Goal: Information Seeking & Learning: Check status

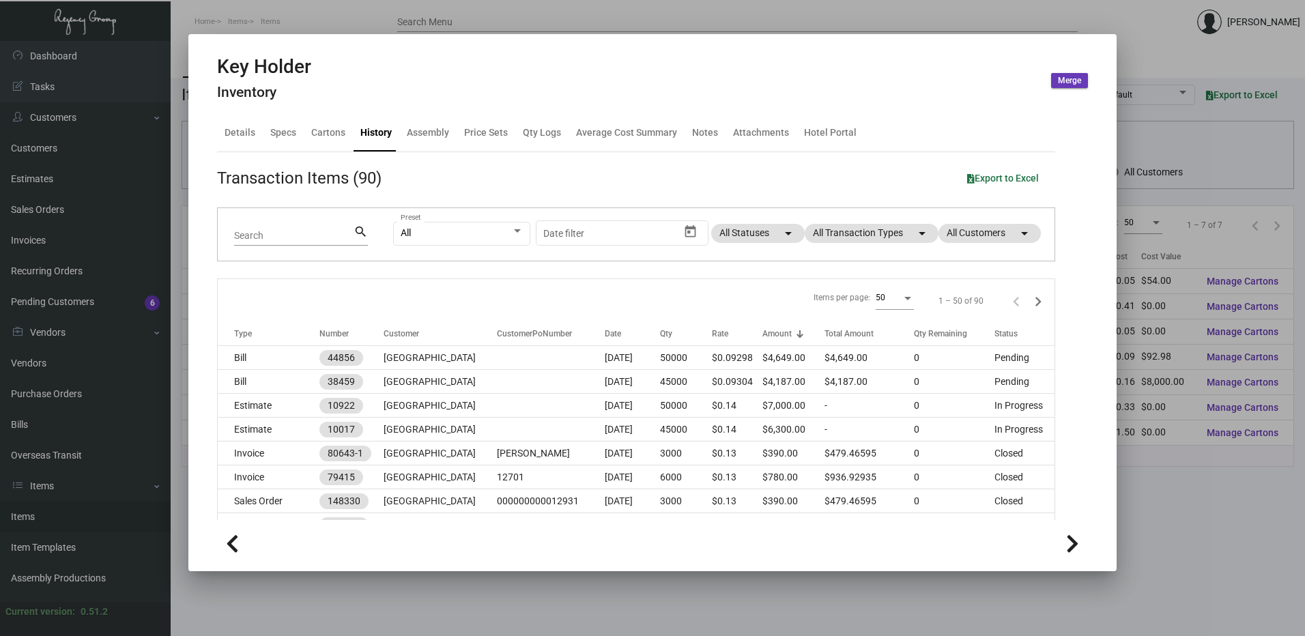
click at [308, 24] on div at bounding box center [652, 318] width 1305 height 636
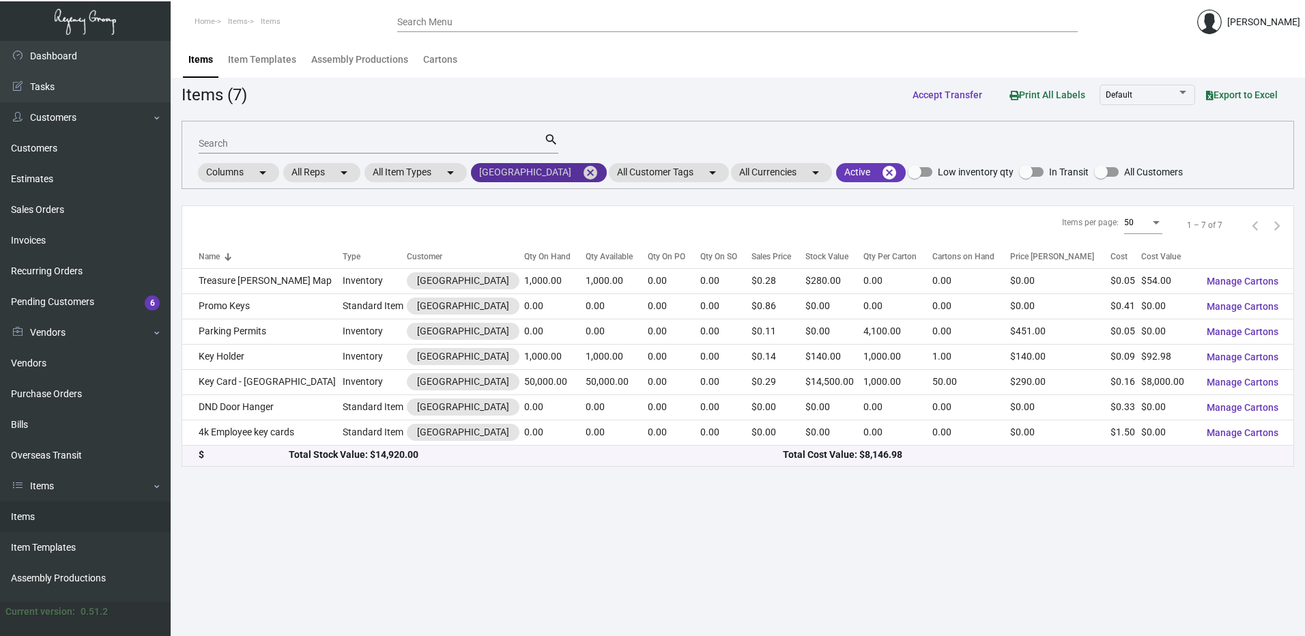
drag, startPoint x: 589, startPoint y: 173, endPoint x: 573, endPoint y: 176, distance: 15.9
click at [589, 173] on mat-icon "cancel" at bounding box center [590, 172] width 16 height 16
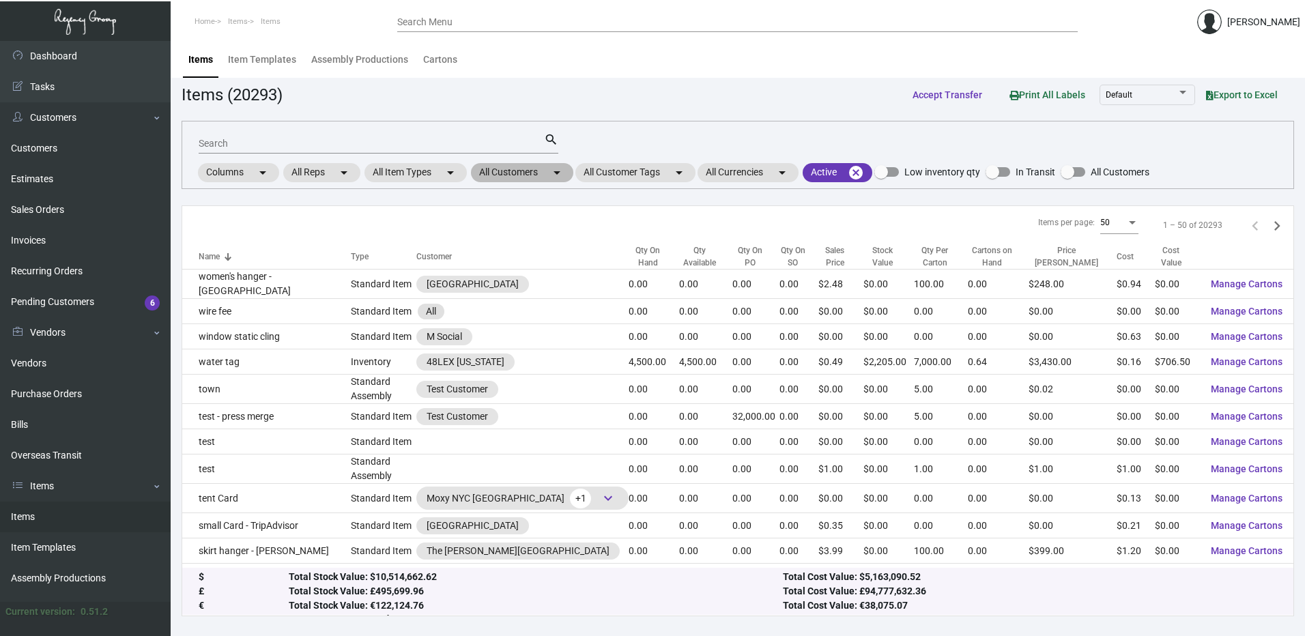
click at [523, 175] on mat-chip "All Customers arrow_drop_down" at bounding box center [522, 172] width 102 height 19
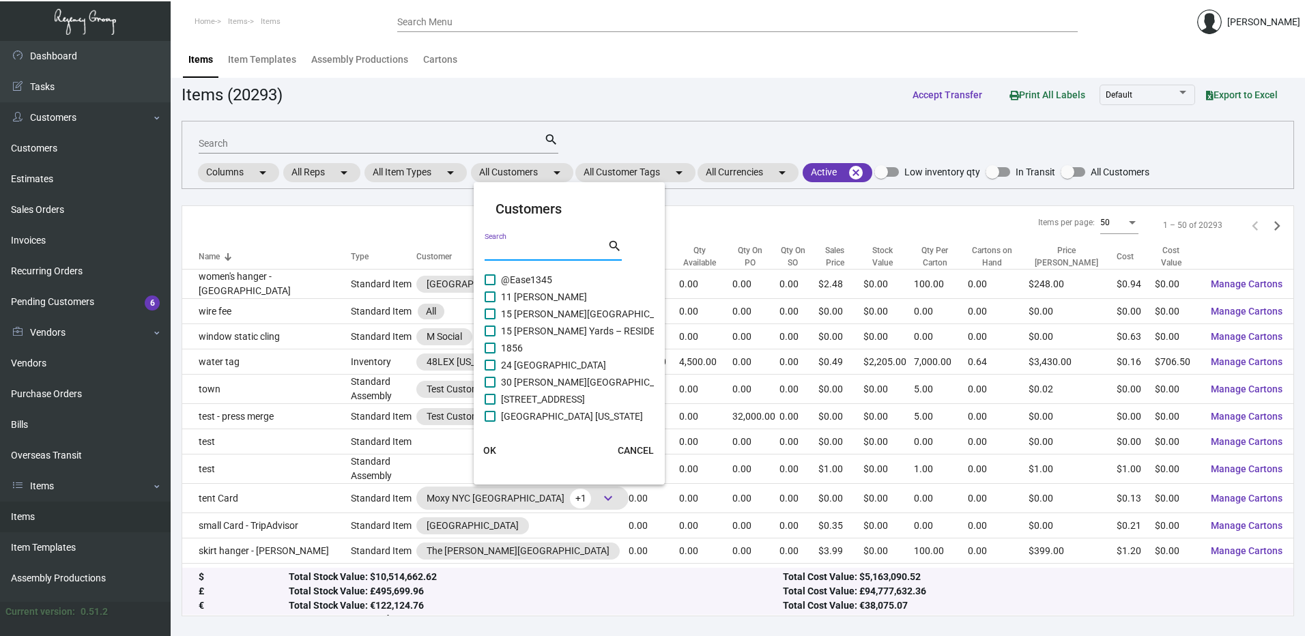
click at [528, 248] on input "Search" at bounding box center [545, 250] width 123 height 11
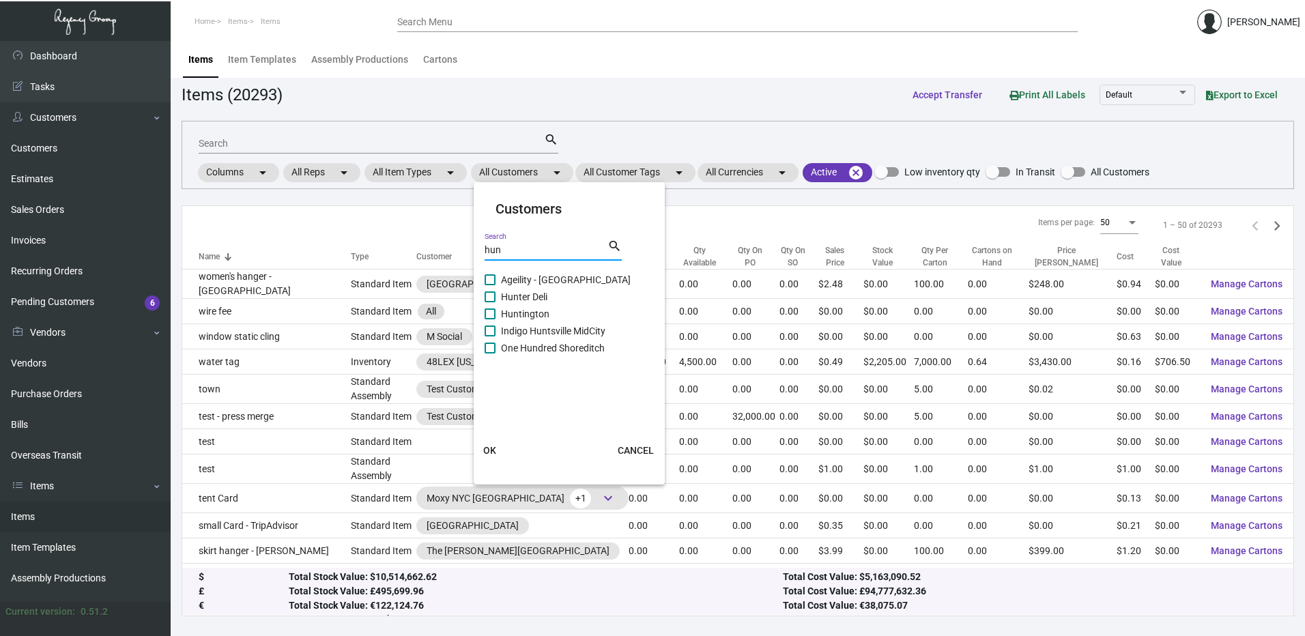
type input "hun"
click at [493, 311] on span at bounding box center [489, 313] width 11 height 11
click at [490, 319] on input "Huntington" at bounding box center [489, 319] width 1 height 1
checkbox input "true"
click at [492, 442] on button "OK" at bounding box center [490, 450] width 44 height 25
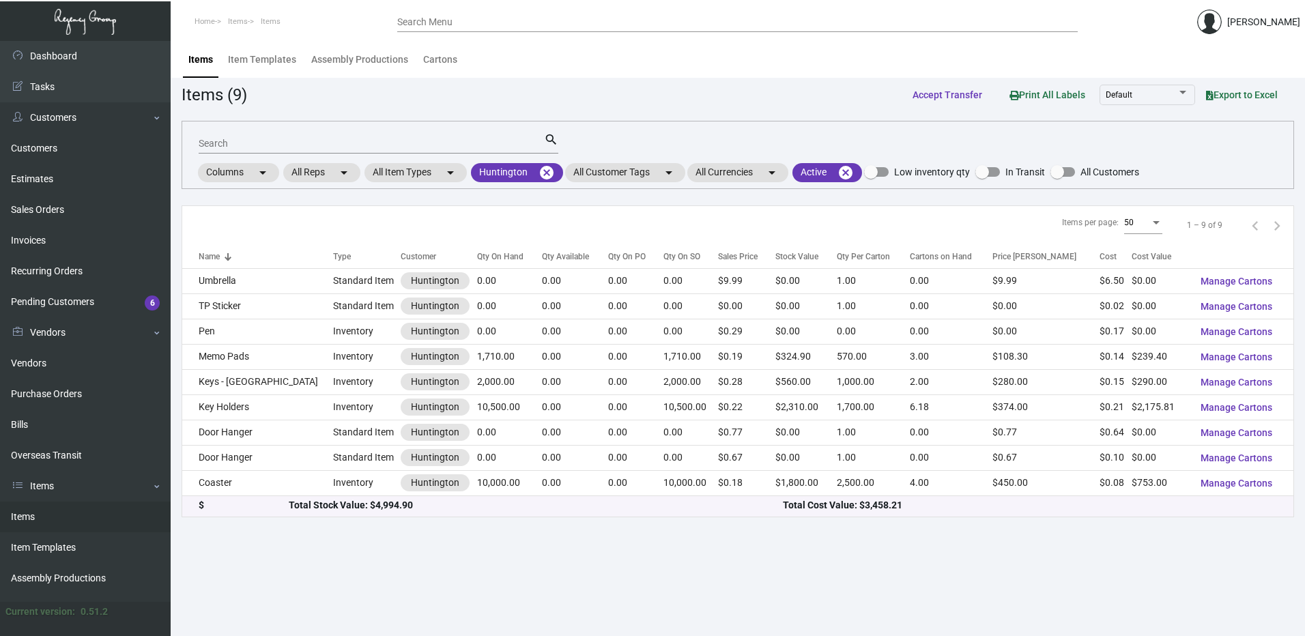
click at [477, 260] on div "Qty On Hand" at bounding box center [500, 256] width 46 height 12
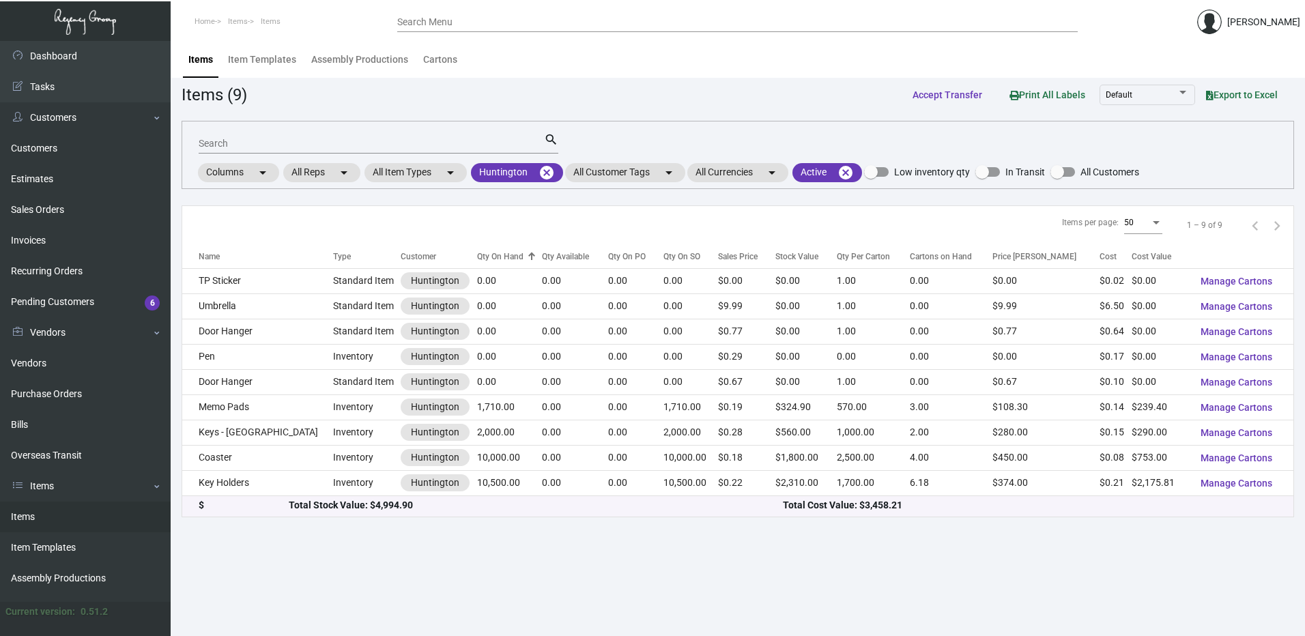
click at [477, 260] on div "Qty On Hand" at bounding box center [500, 256] width 46 height 12
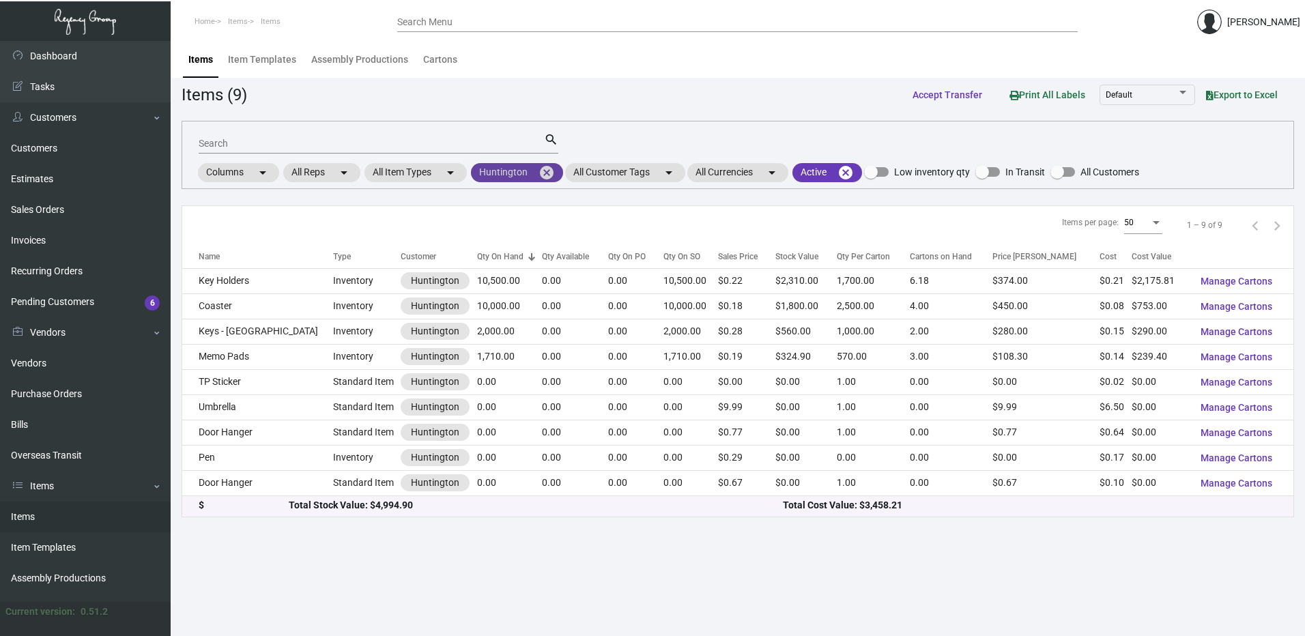
click at [547, 172] on mat-icon "cancel" at bounding box center [546, 172] width 16 height 16
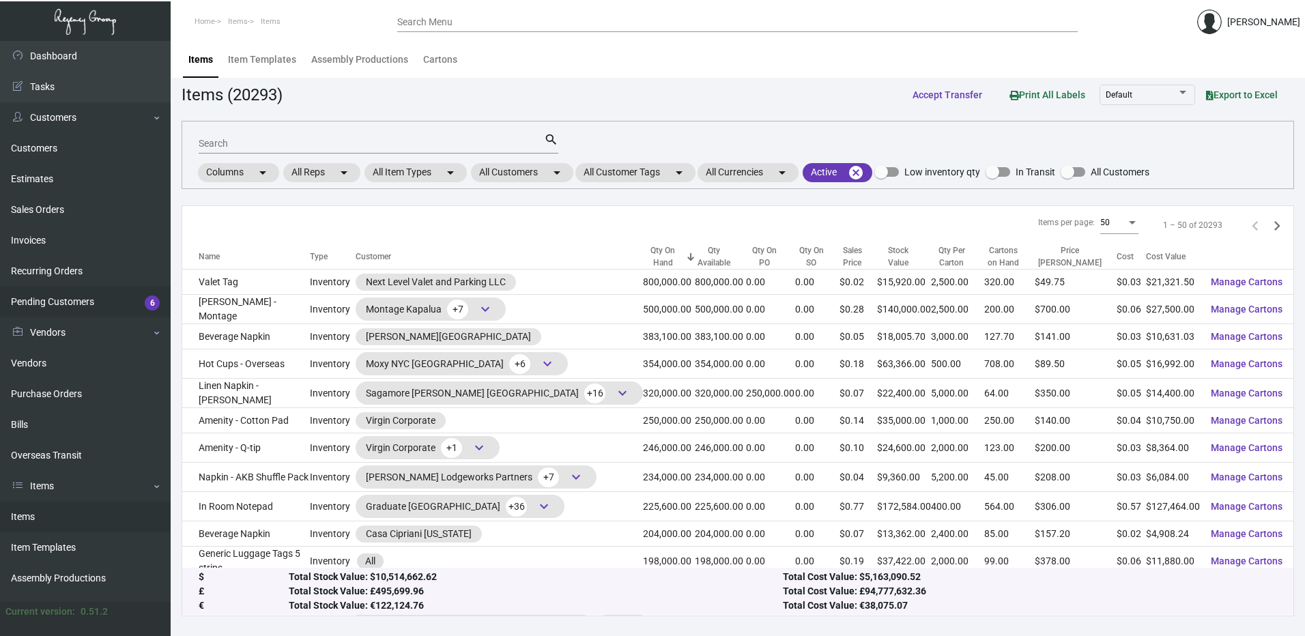
click at [111, 302] on link "Pending Customers 6" at bounding box center [85, 302] width 171 height 31
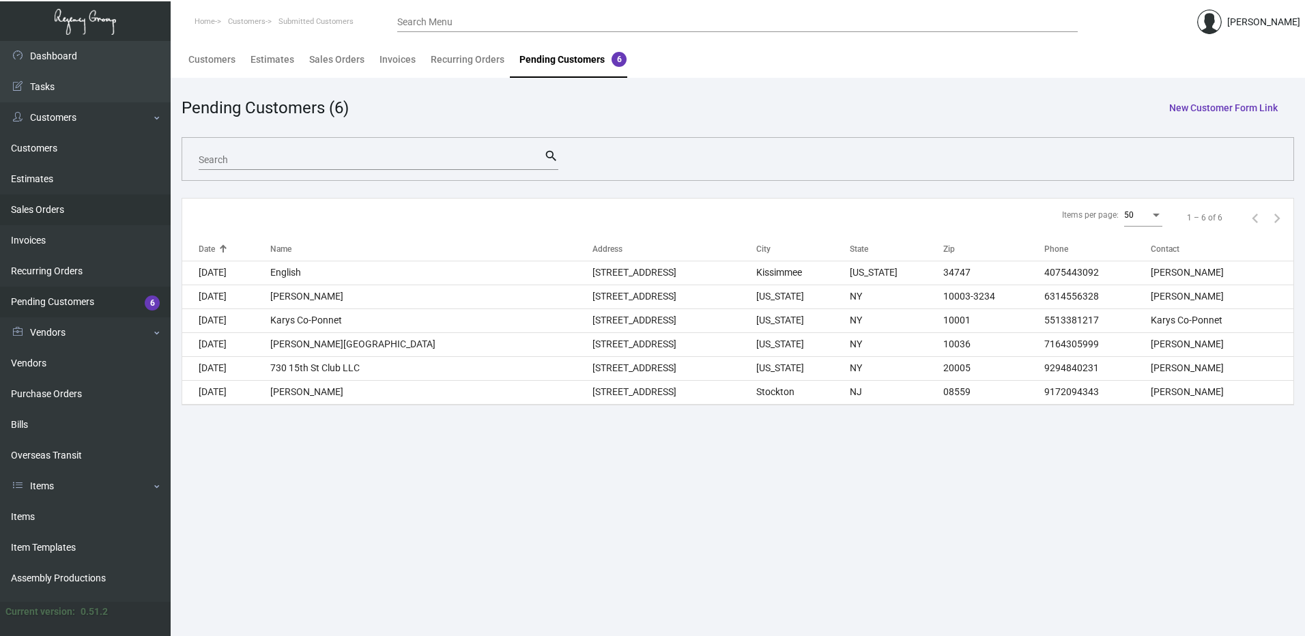
drag, startPoint x: 77, startPoint y: 207, endPoint x: 131, endPoint y: 211, distance: 54.1
click at [77, 207] on link "Sales Orders" at bounding box center [85, 209] width 171 height 31
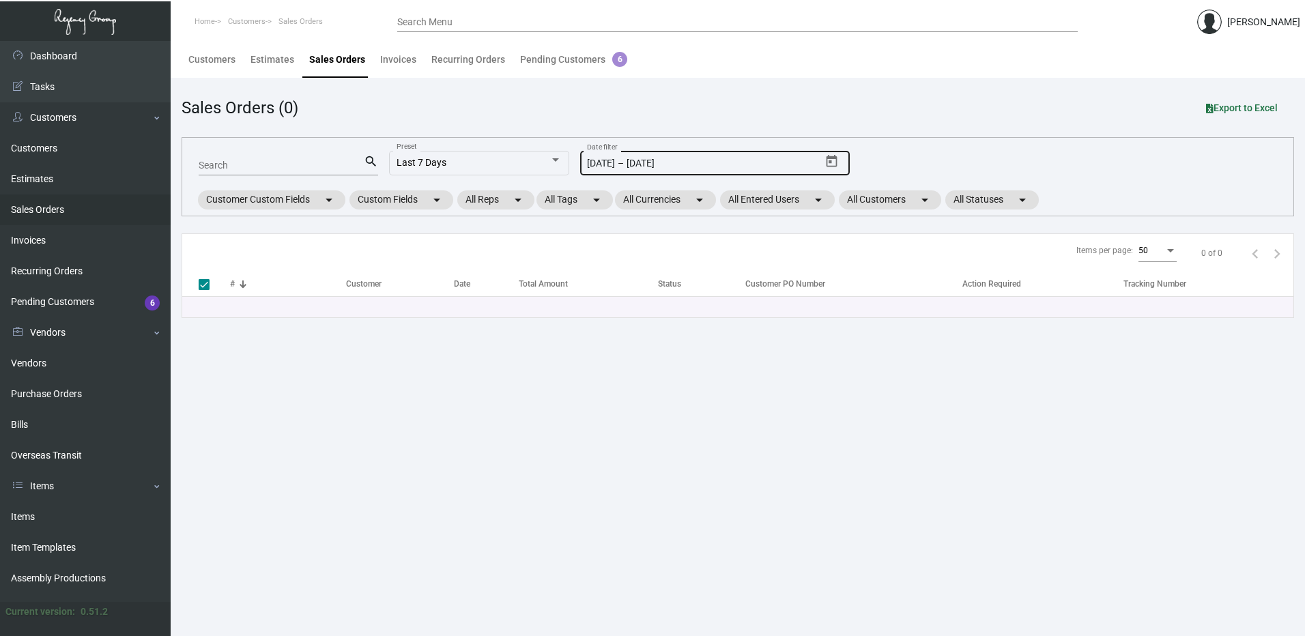
click at [831, 161] on icon "Open calendar" at bounding box center [831, 161] width 11 height 12
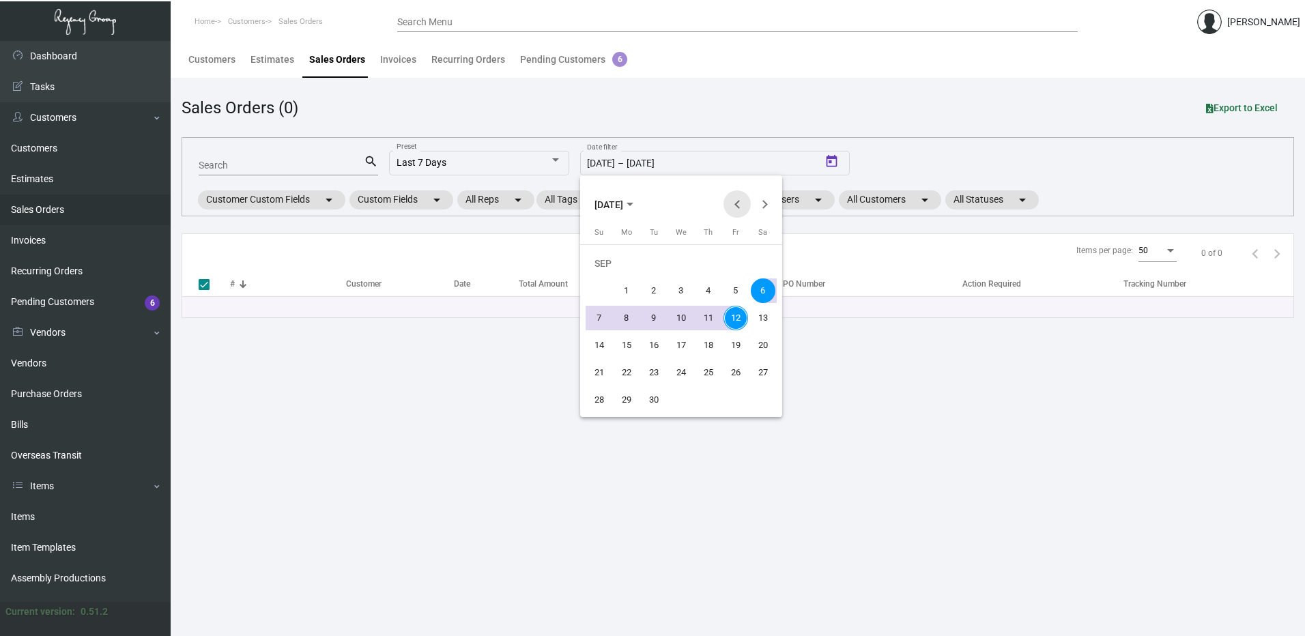
click at [737, 206] on button "Previous month" at bounding box center [736, 203] width 27 height 27
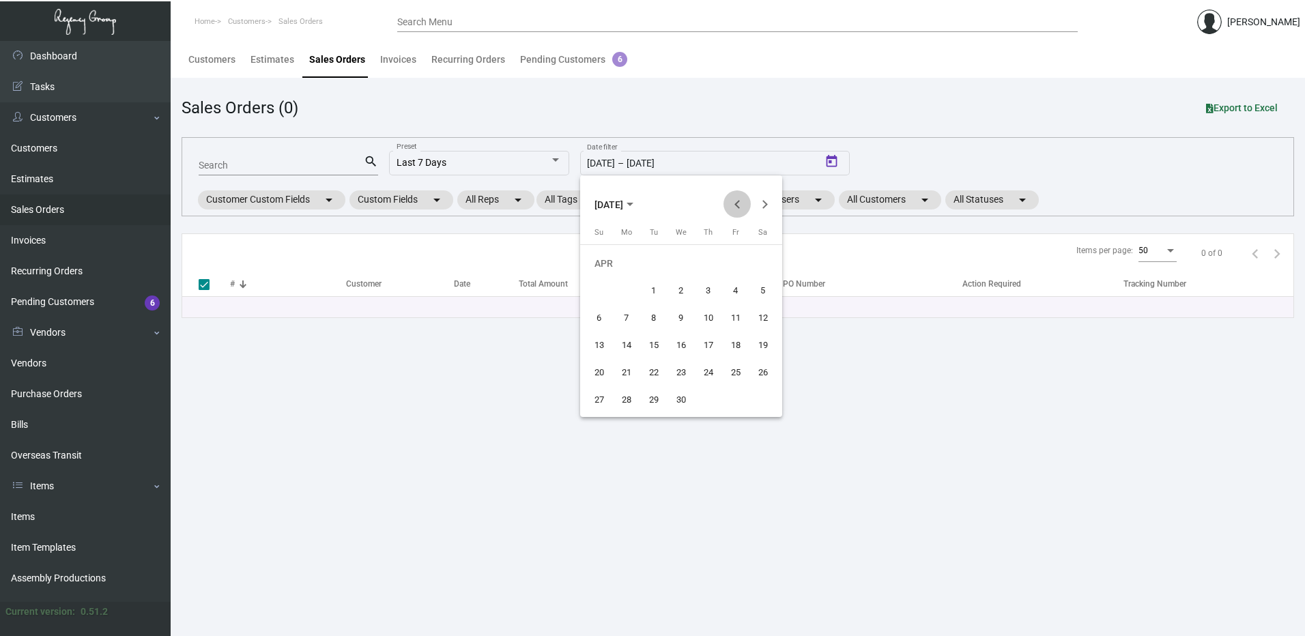
click at [737, 206] on button "Previous month" at bounding box center [736, 203] width 27 height 27
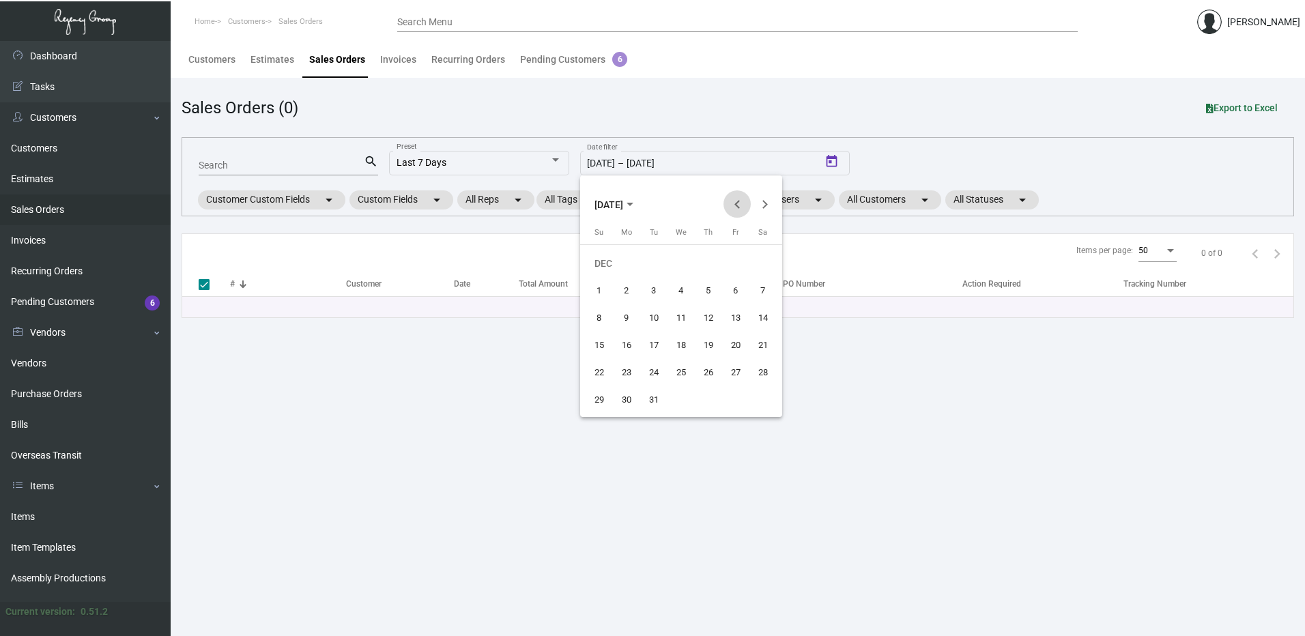
click at [737, 206] on button "Previous month" at bounding box center [736, 203] width 27 height 27
click at [764, 208] on button "Next month" at bounding box center [764, 203] width 27 height 27
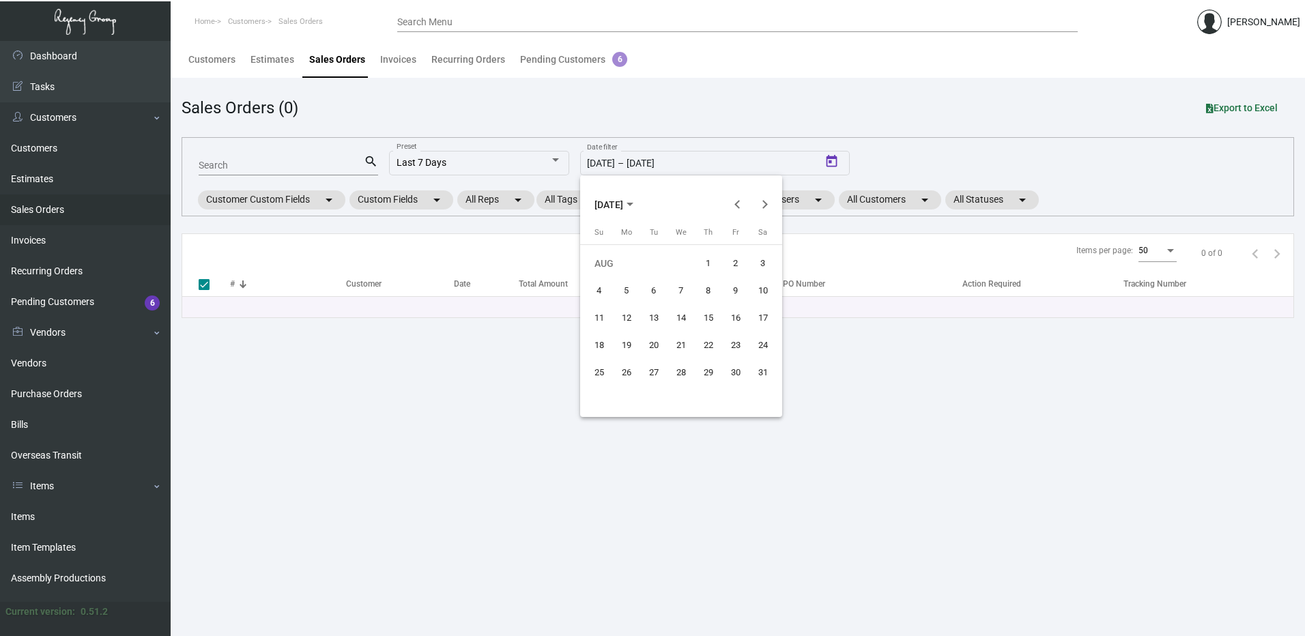
click at [700, 257] on div "1" at bounding box center [708, 263] width 25 height 25
type input "[DATE]"
click at [768, 371] on div "31" at bounding box center [763, 372] width 25 height 25
type input "[DATE]"
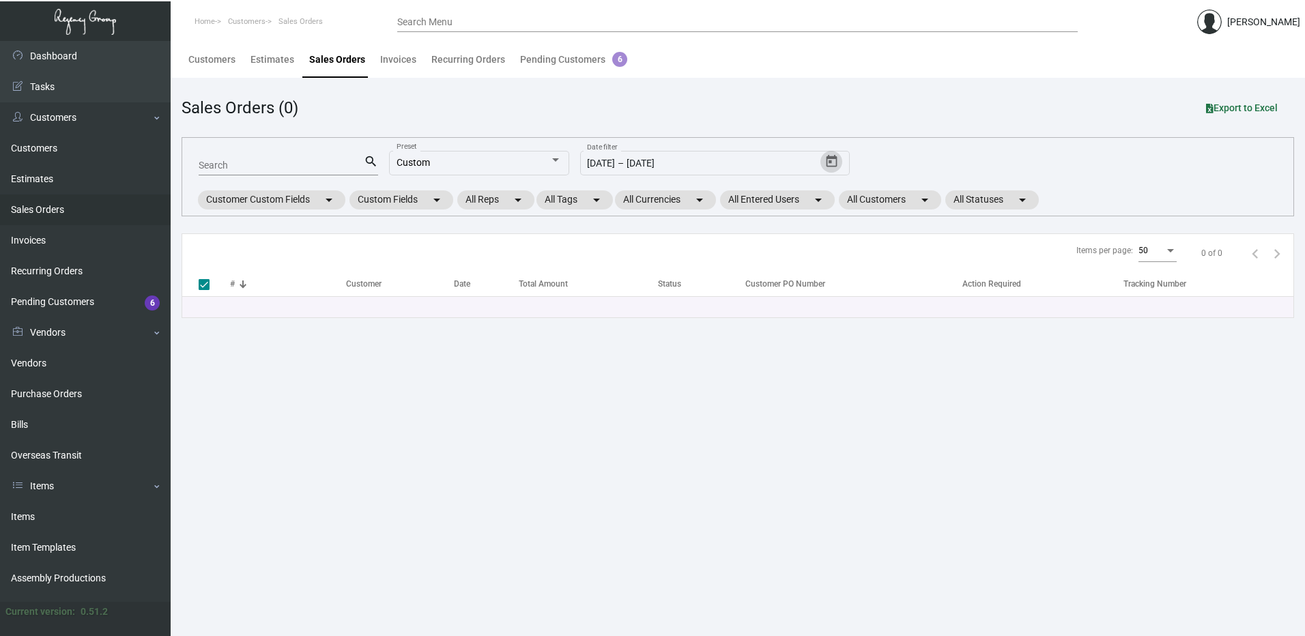
checkbox input "false"
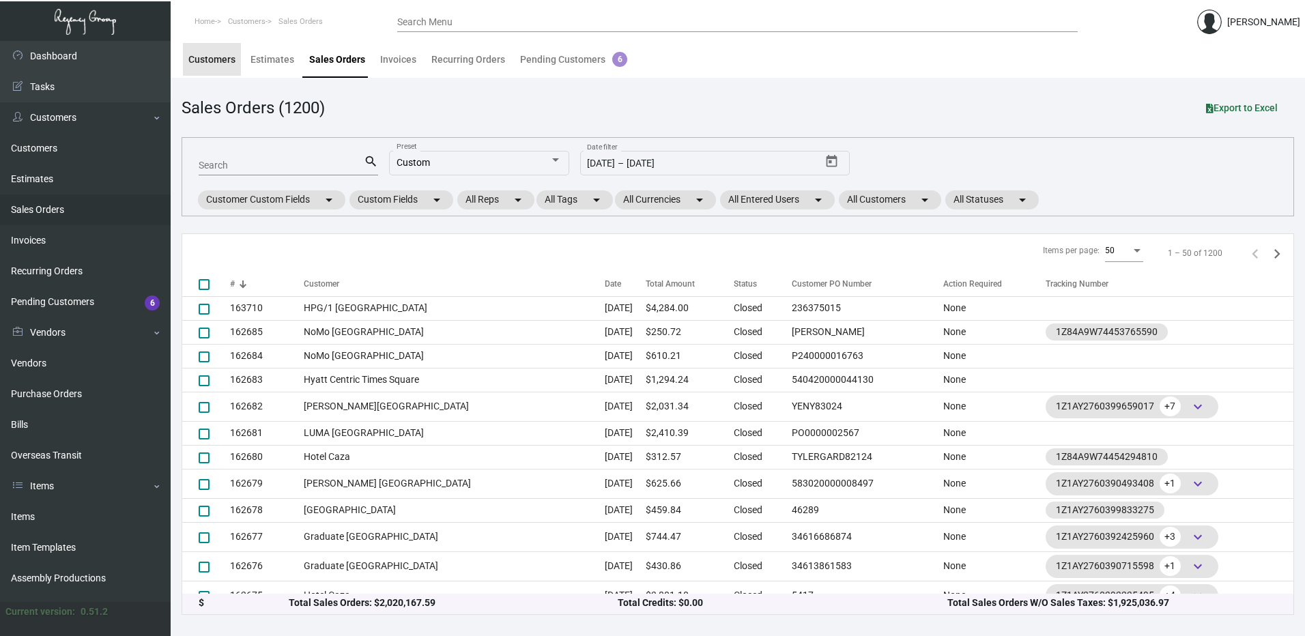
click at [201, 60] on div "Customers" at bounding box center [211, 60] width 47 height 14
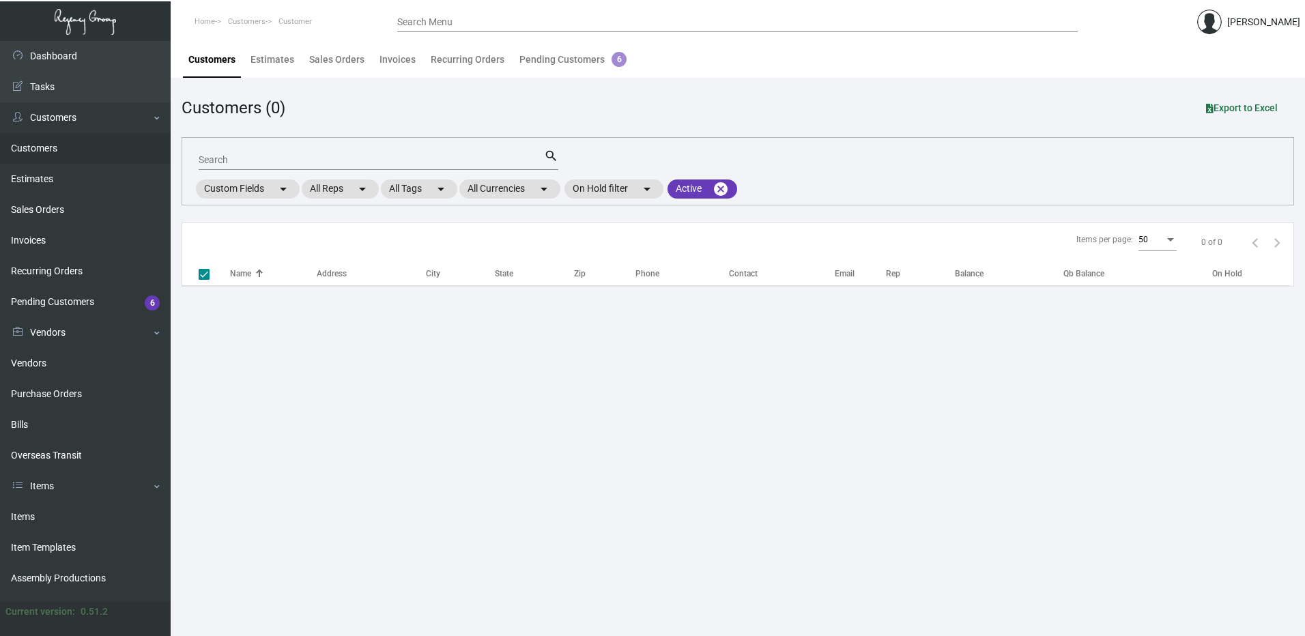
click at [221, 156] on input "Search" at bounding box center [371, 160] width 345 height 11
checkbox input "false"
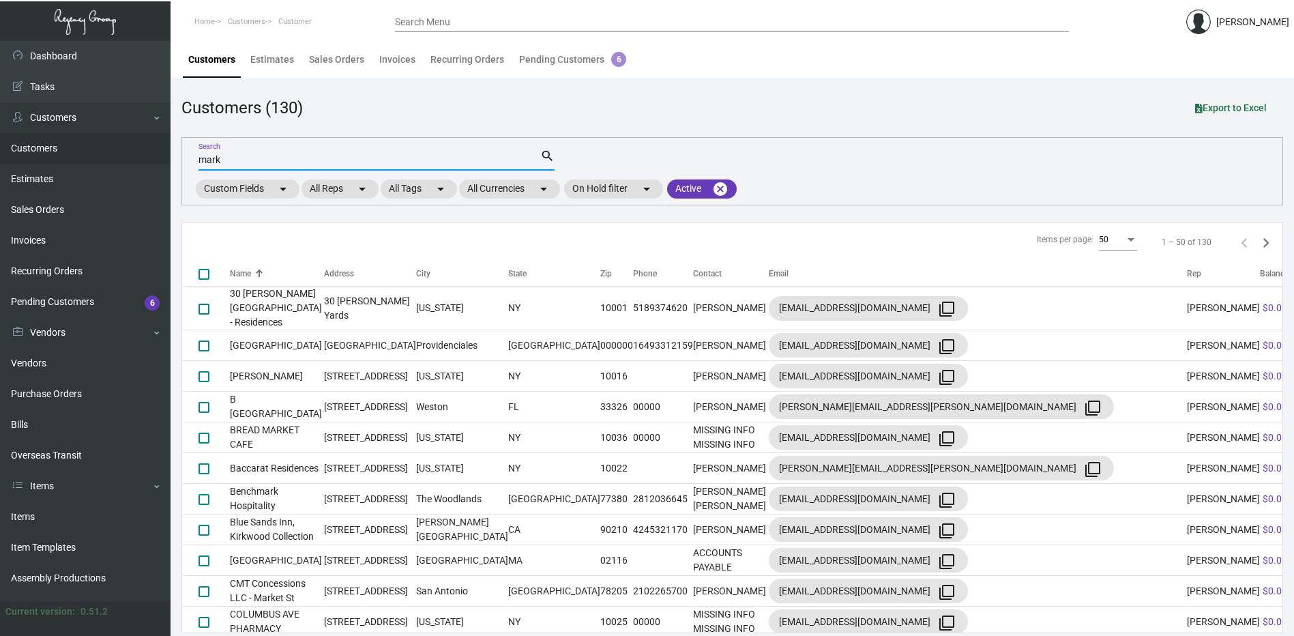
type input "mark"
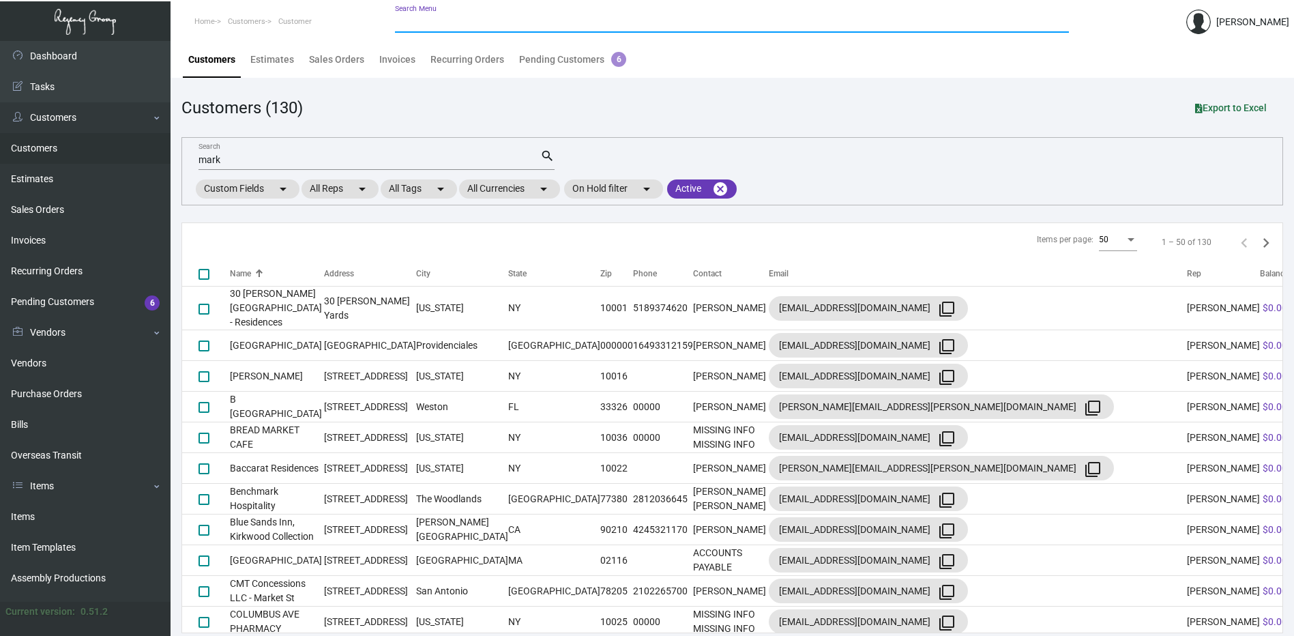
click at [463, 21] on input "Search Menu" at bounding box center [732, 22] width 674 height 11
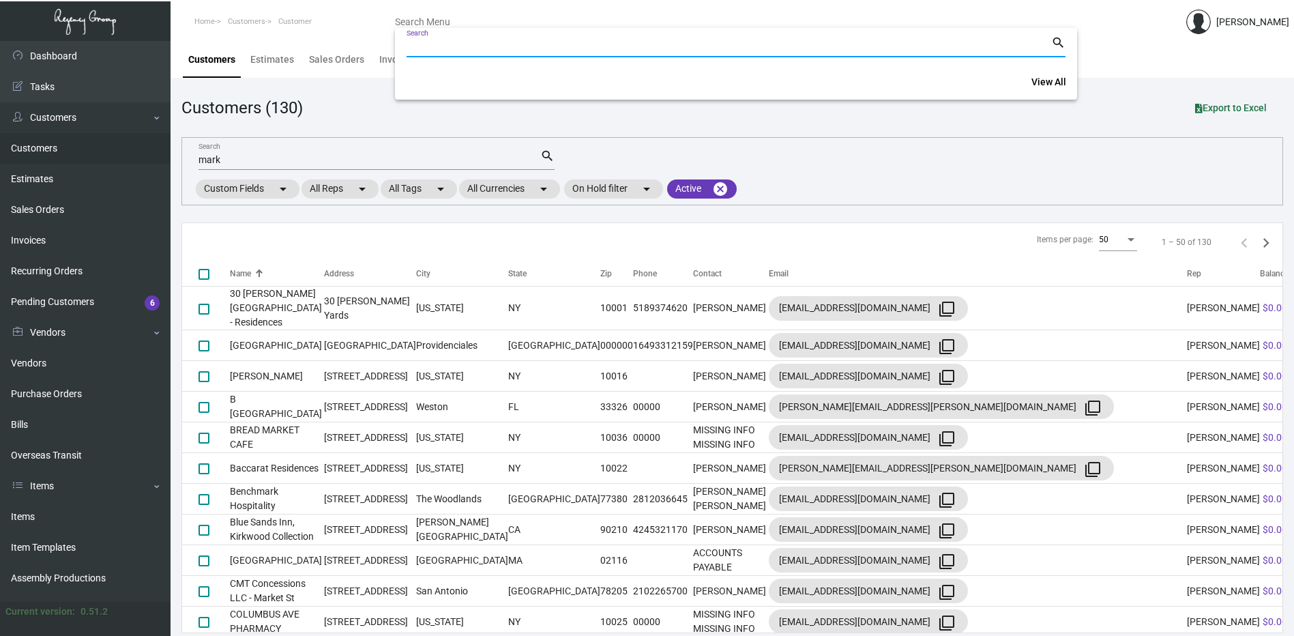
click at [466, 43] on input "Search" at bounding box center [729, 47] width 645 height 11
paste input "100742"
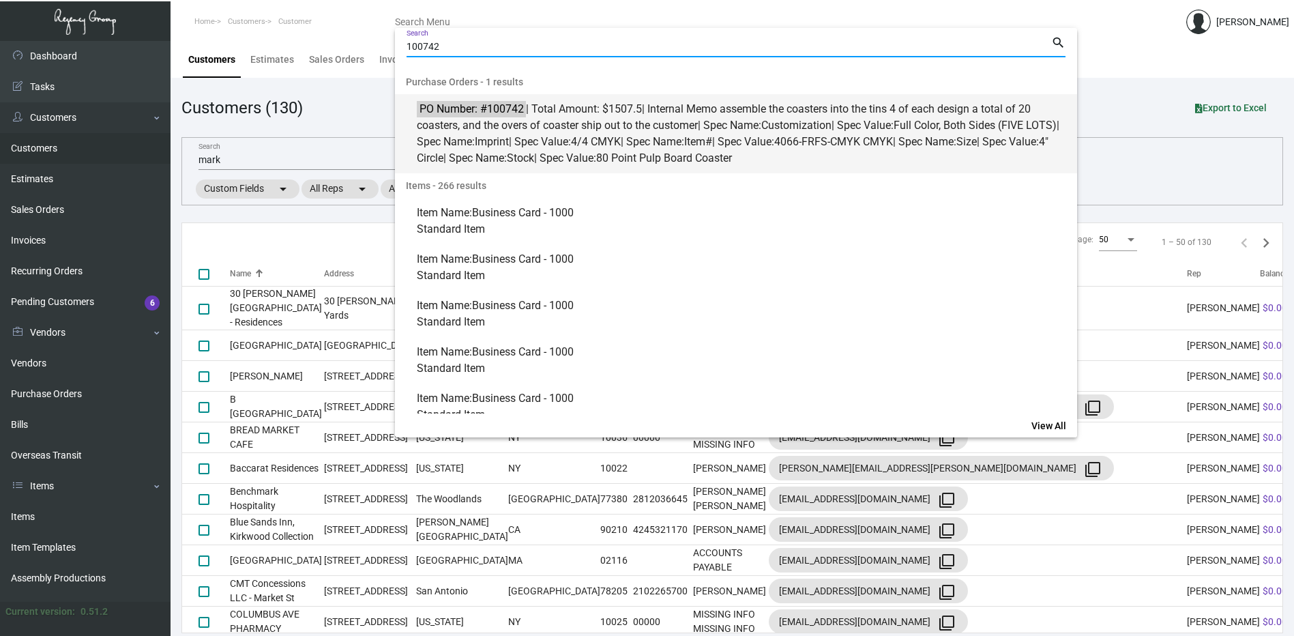
type input "100742"
click at [512, 114] on mark "PO Number: #100742" at bounding box center [471, 108] width 108 height 17
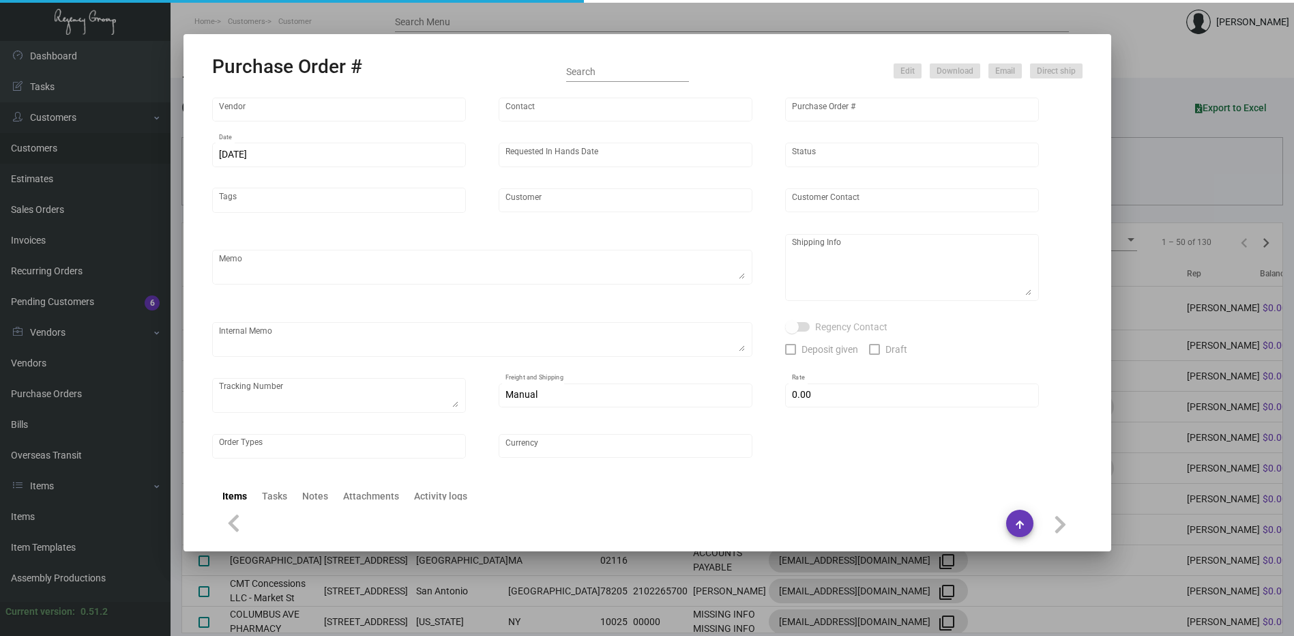
type input "Admatch Corporation"
type input "Order Entry"
type input "100742"
type input "[DATE]"
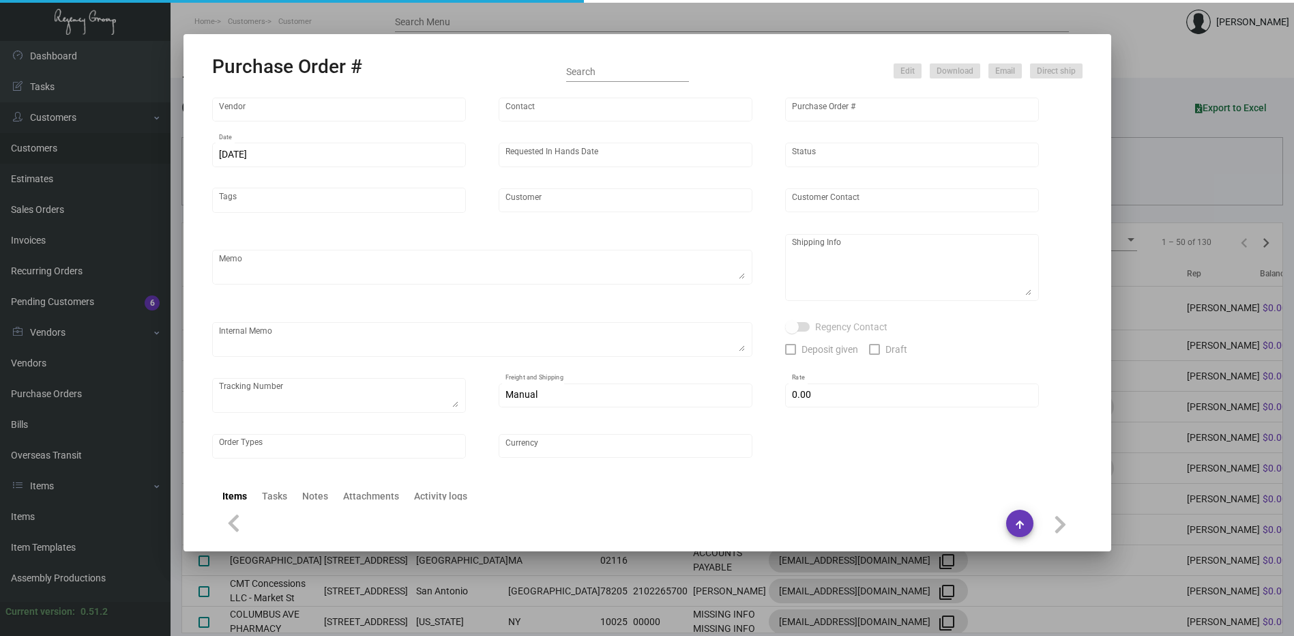
type input "Mark Hotel"
type textarea "Repeat Previous PO 84774.Ship via UPS Ground Acct# 1AY276."
type textarea "Regency Group NJ - [PERSON_NAME] [STREET_ADDRESS]"
type textarea "assemble the coasters into the tins 4 of each design a total of 20 coasters, an…"
checkbox input "true"
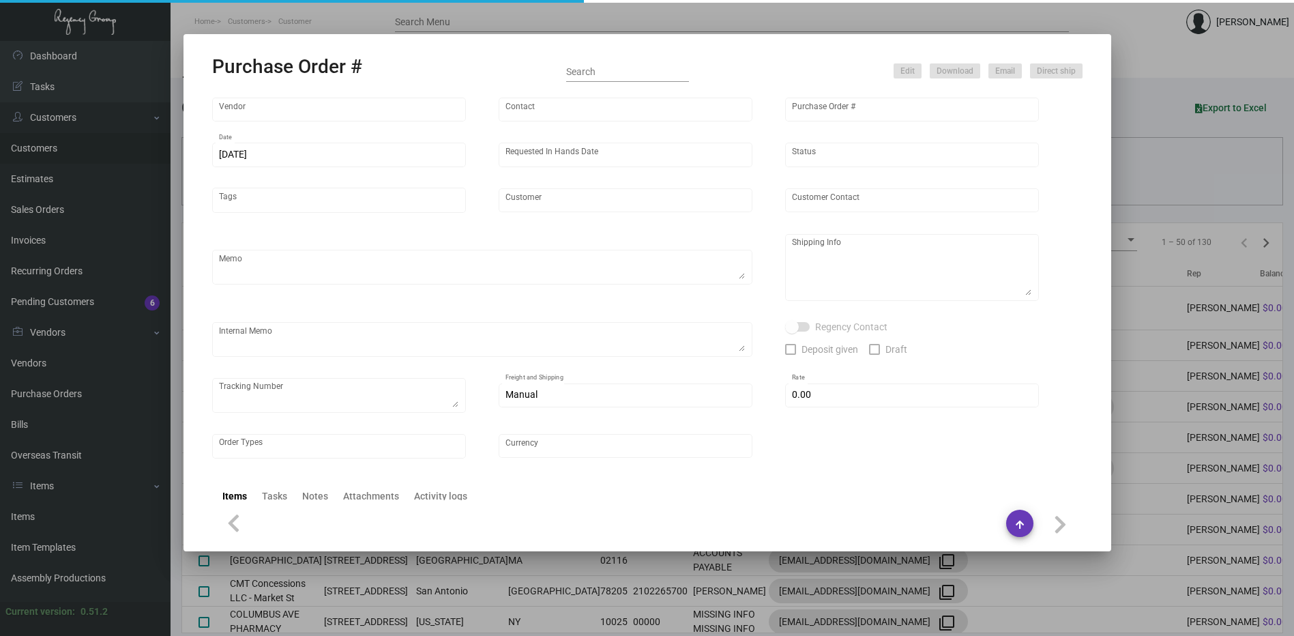
type input "$ 15.00"
type input "United States Dollar $"
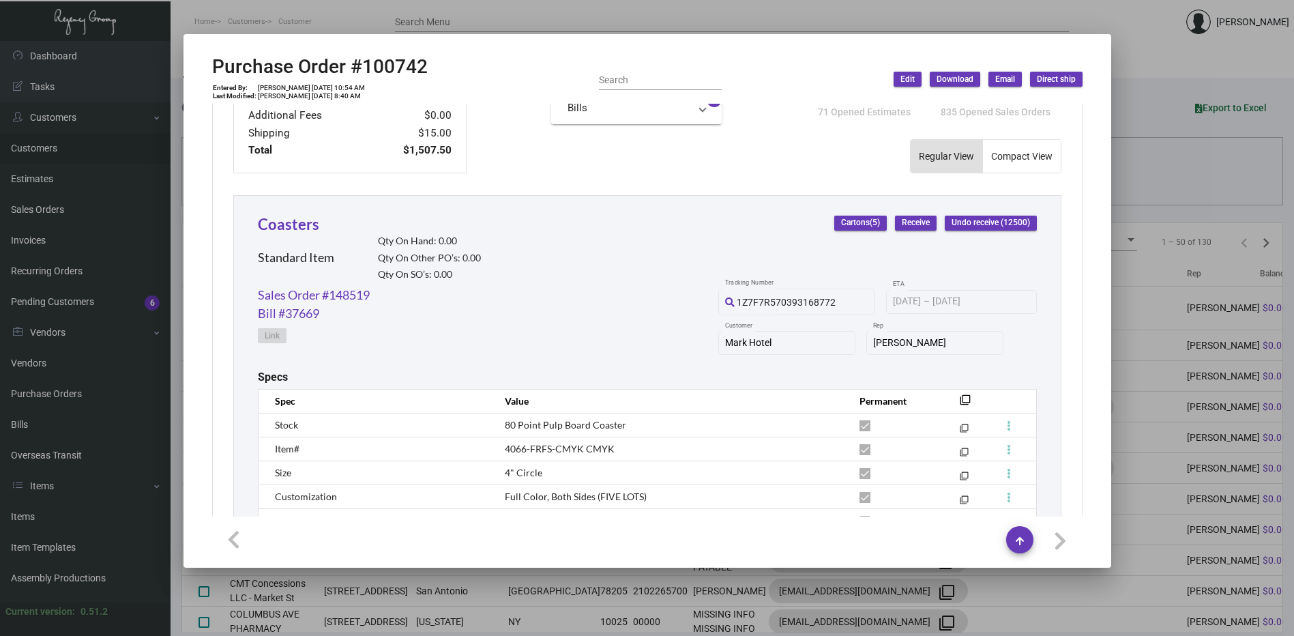
scroll to position [686, 0]
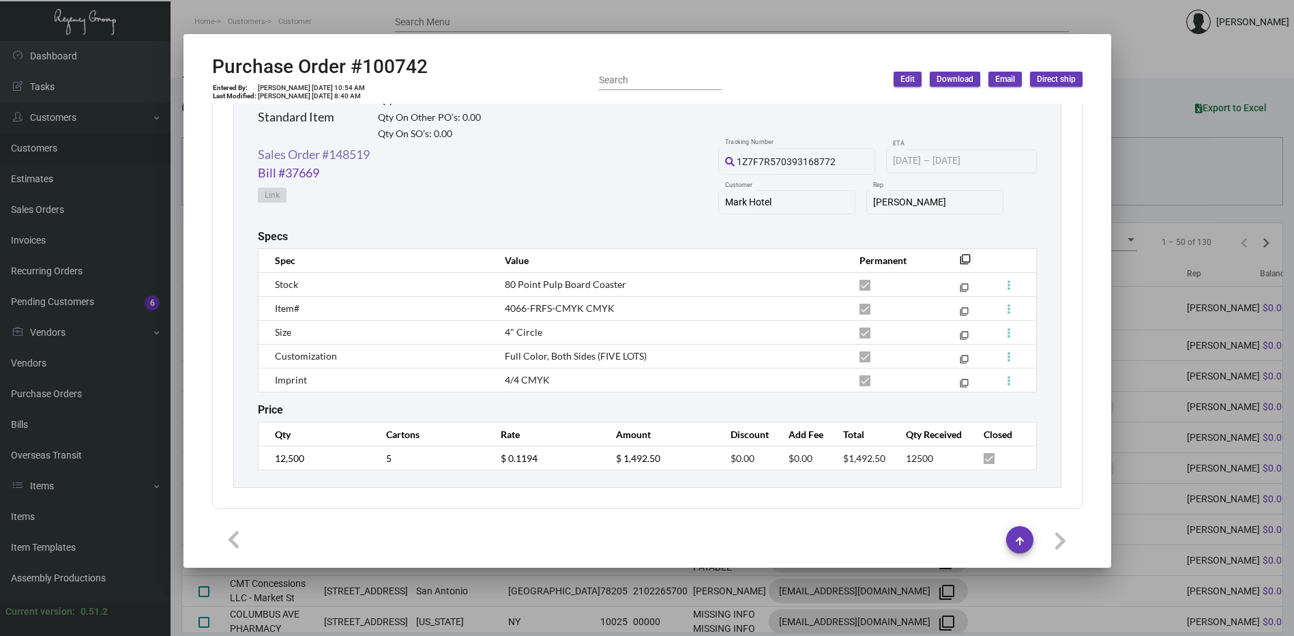
click at [356, 151] on link "Sales Order #148519" at bounding box center [314, 154] width 112 height 18
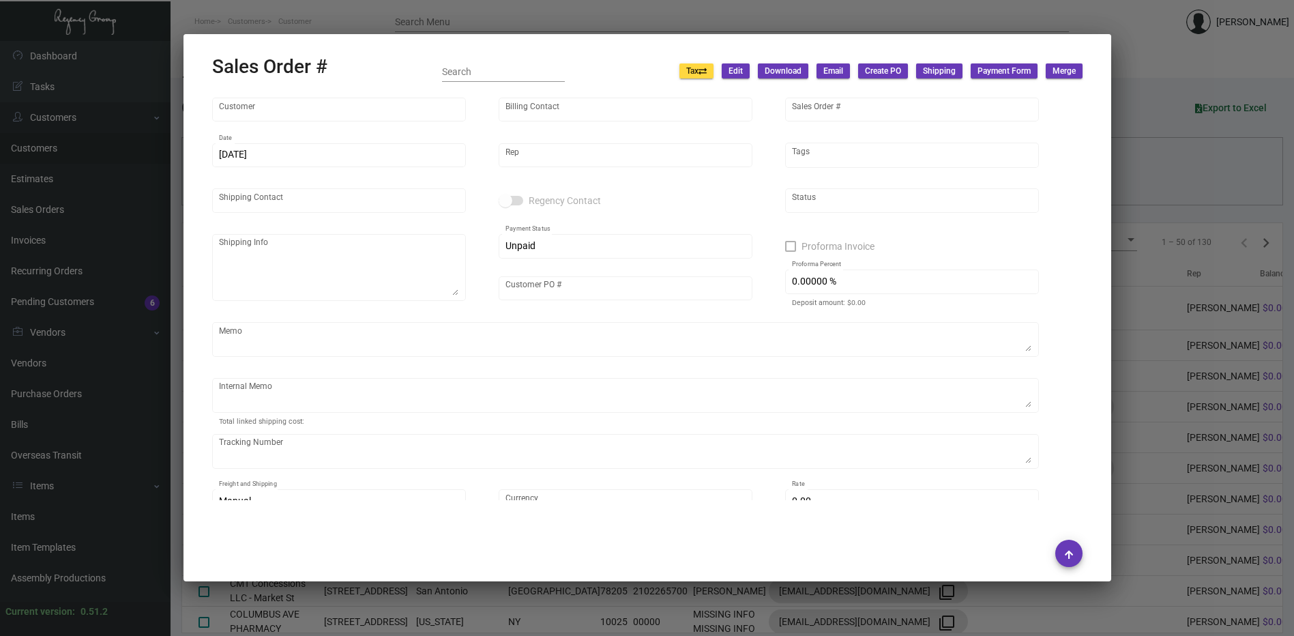
type input "Mark Hotel"
type input "[PERSON_NAME]"
type input "148519"
type input "[DATE]"
type input "[PERSON_NAME]"
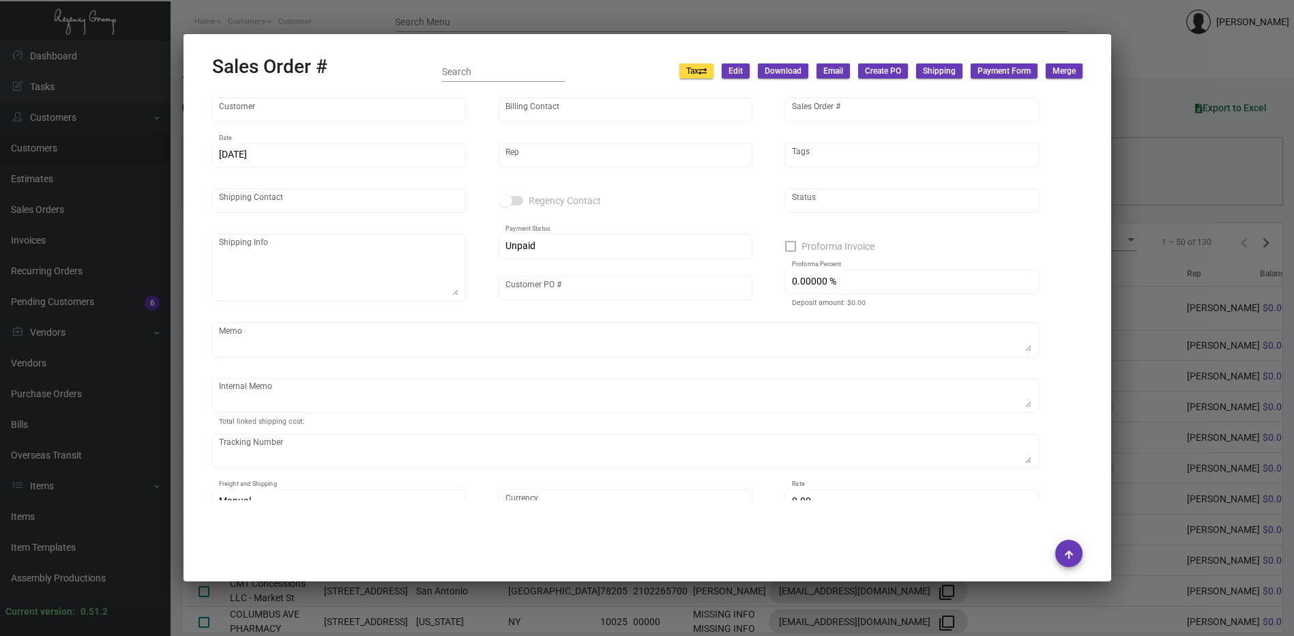
type input "[PERSON_NAME]"
type textarea "Mark Hotel - [GEOGRAPHIC_DATA][PERSON_NAME] [STREET_ADDRESS][US_STATE]"
type input "[PERSON_NAME]"
type textarea "assemble the coasters into the tins 4 of each design a total of 20 coasters, an…"
type input "United States Dollar $"
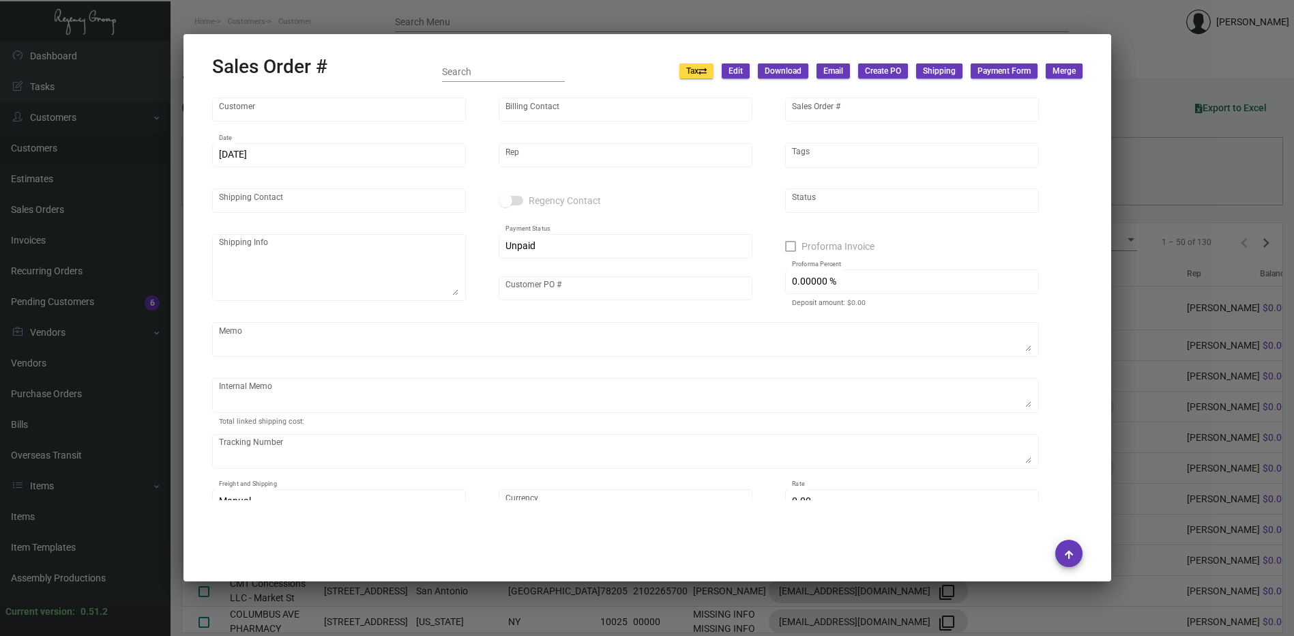
type input "7.50000 %"
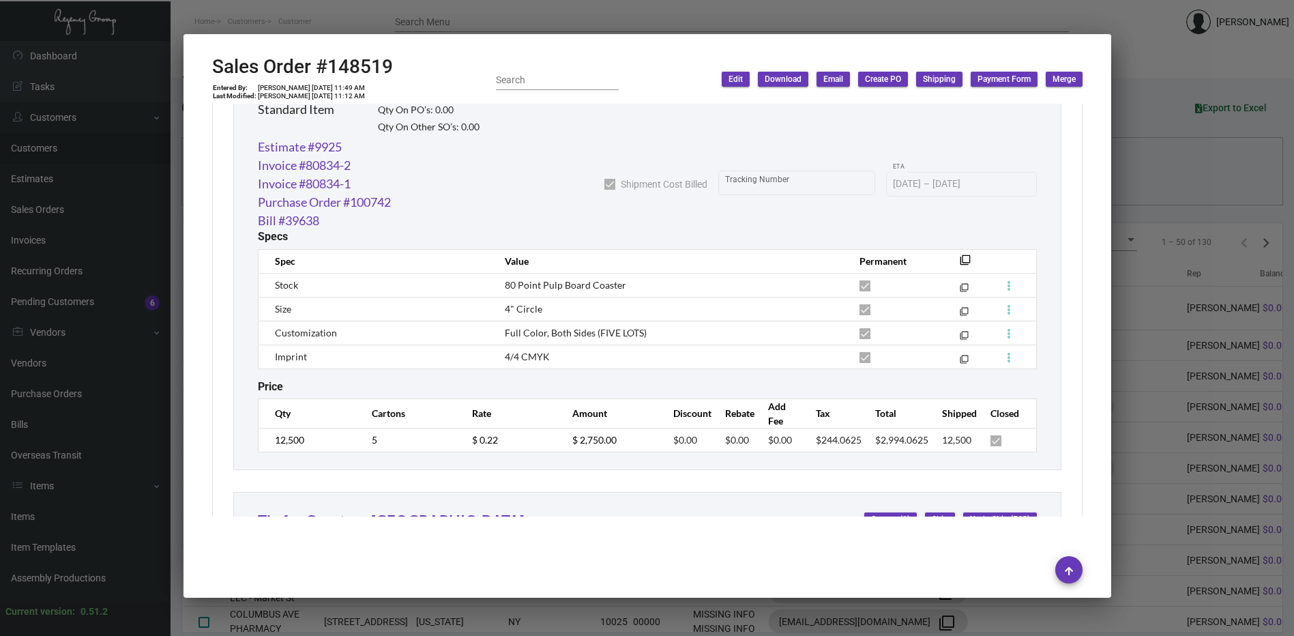
scroll to position [816, 0]
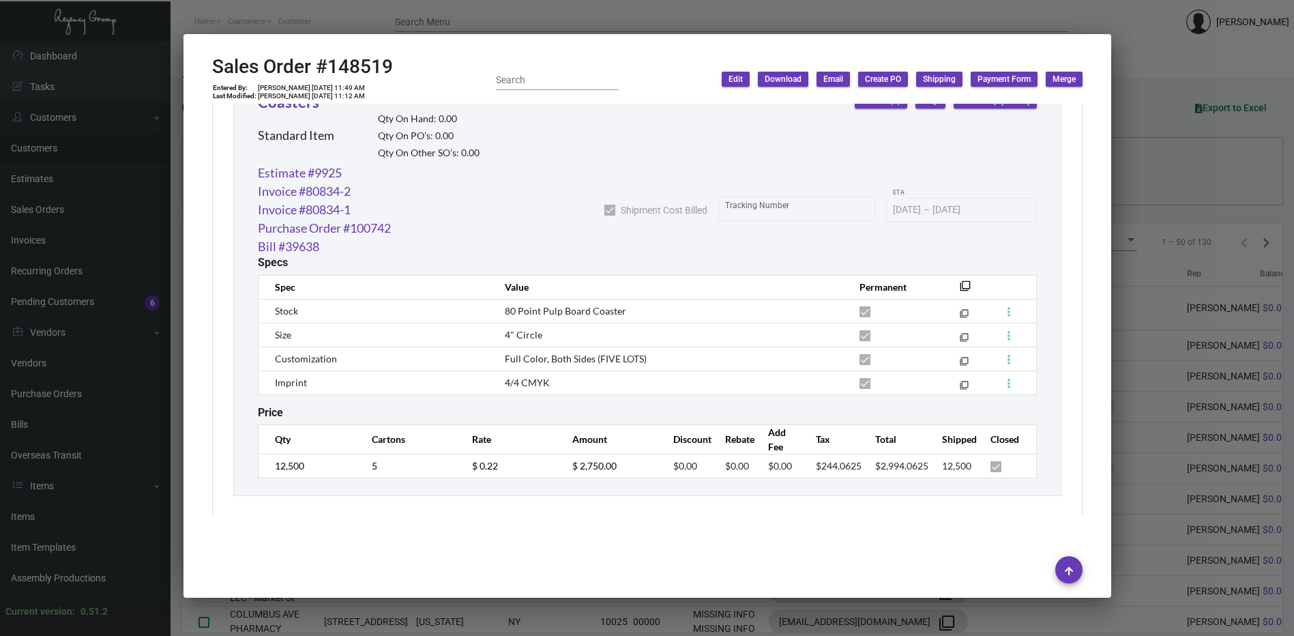
click at [565, 17] on div at bounding box center [647, 318] width 1294 height 636
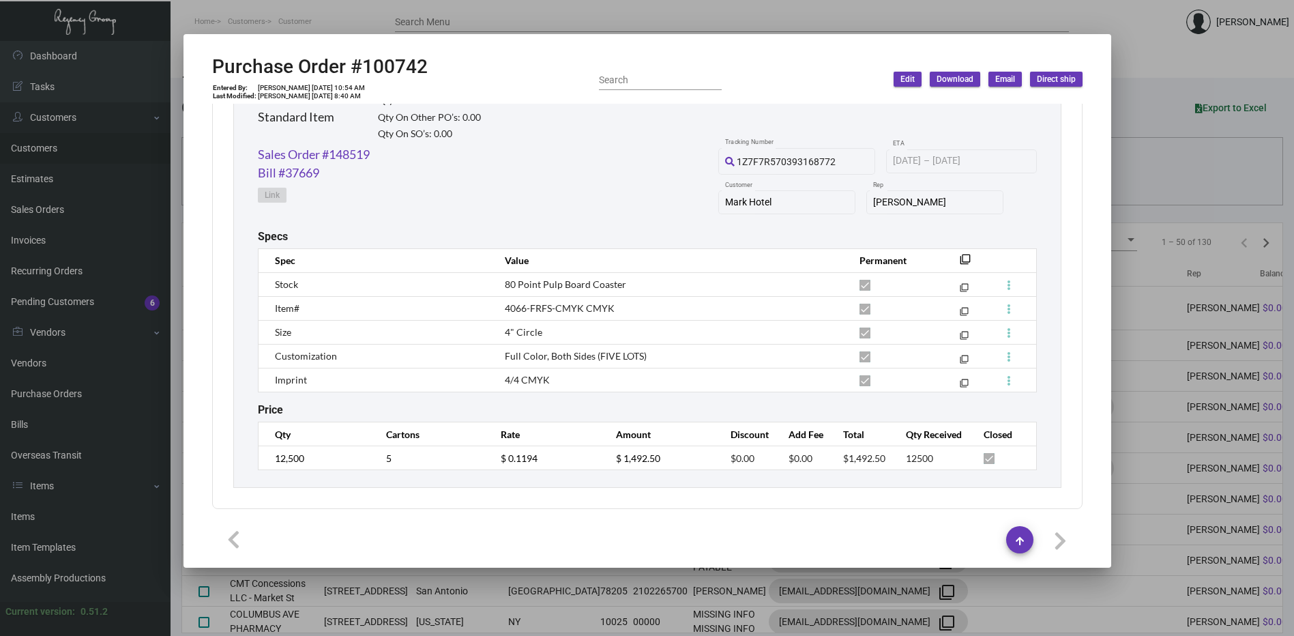
click at [565, 17] on div at bounding box center [647, 318] width 1294 height 636
